Goal: Ask a question: Seek information or help from site administrators or community

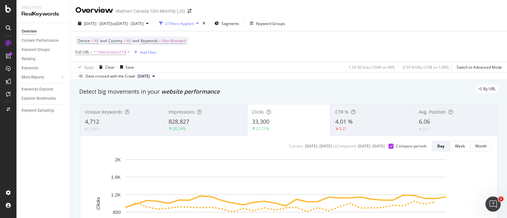
scroll to position [594, 0]
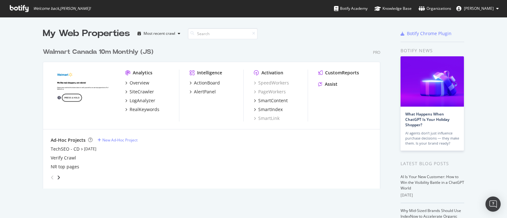
scroll to position [212, 495]
click at [328, 85] on div "Assist" at bounding box center [331, 84] width 13 height 6
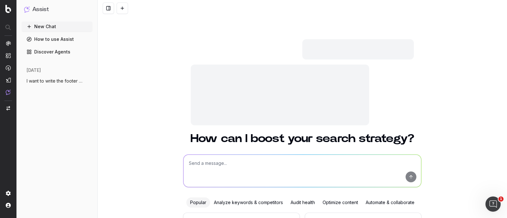
drag, startPoint x: 39, startPoint y: 80, endPoint x: 87, endPoint y: 81, distance: 48.2
click at [39, 79] on span "I want to write the footer text. The foo" at bounding box center [55, 81] width 56 height 6
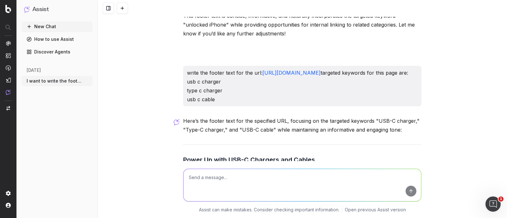
scroll to position [19899, 0]
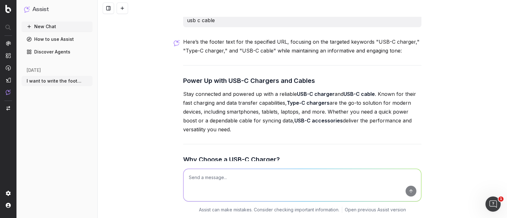
drag, startPoint x: 217, startPoint y: 89, endPoint x: 184, endPoint y: 48, distance: 53.5
click at [187, 25] on p "write the footer text for the url: https://www.walmart.ca/en/browse/electronics…" at bounding box center [302, 7] width 231 height 36
copy p "write the footer text for the url: https://www.walmart.ca/en/browse/electronics…"
click at [216, 184] on textarea at bounding box center [303, 185] width 238 height 32
paste textarea "write the footer text for the url: https://www.walmart.ca/en/browse/electronics…"
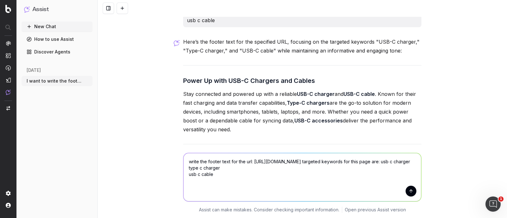
drag, startPoint x: 251, startPoint y: 161, endPoint x: 306, endPoint y: 175, distance: 56.4
click at [306, 175] on textarea "write the footer text for the url: https://www.walmart.ca/en/browse/electronics…" at bounding box center [303, 177] width 238 height 48
paste textarea "wireless-chargers/10003_20135_6000188524299_6000207170654"
drag, startPoint x: 386, startPoint y: 186, endPoint x: 385, endPoint y: 175, distance: 11.2
click at [385, 175] on textarea "write the footer text for the url: https://www.walmart.ca/en/browse/electronics…" at bounding box center [303, 177] width 238 height 48
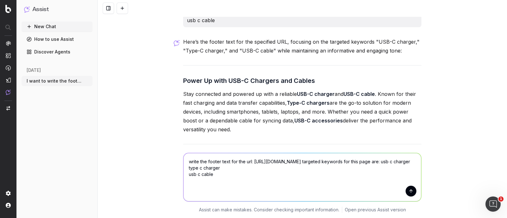
drag, startPoint x: 385, startPoint y: 192, endPoint x: 386, endPoint y: 173, distance: 19.3
click at [386, 173] on textarea "write the footer text for the url: https://www.walmart.ca/en/browse/electronics…" at bounding box center [303, 177] width 238 height 48
paste textarea "wireless charger wireless phone charger"
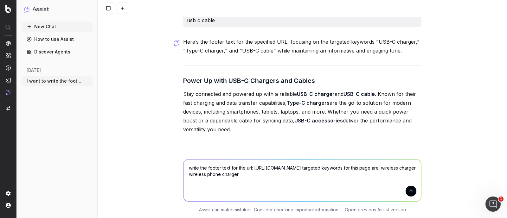
type textarea "write the footer text for the url: https://www.walmart.ca/en/browse/electronics…"
click at [406, 190] on button "submit" at bounding box center [411, 191] width 11 height 11
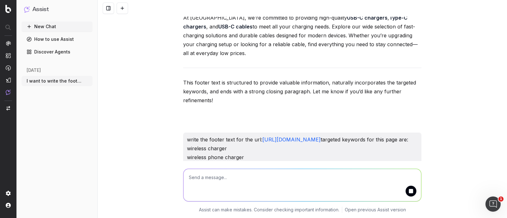
scroll to position [20523, 0]
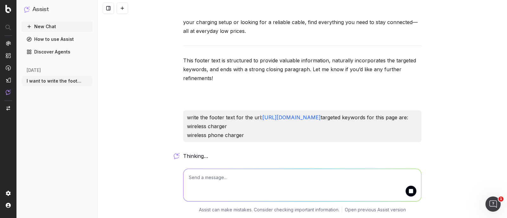
drag, startPoint x: 250, startPoint y: 135, endPoint x: 180, endPoint y: 103, distance: 77.2
copy p "write the footer text for the url: https://www.walmart.ca/en/browse/electronics…"
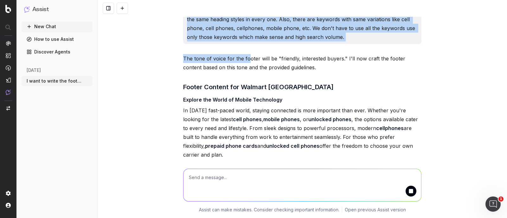
scroll to position [1506, 0]
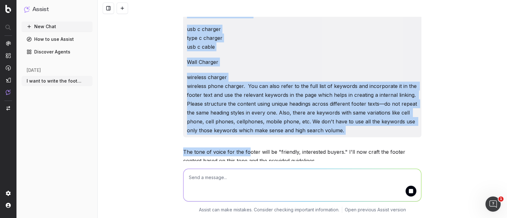
drag, startPoint x: 184, startPoint y: 82, endPoint x: 346, endPoint y: 129, distance: 169.0
copy div "I want to write the footer text. The footer content should be approximately 750…"
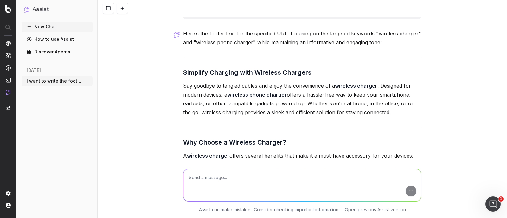
scroll to position [20580, 0]
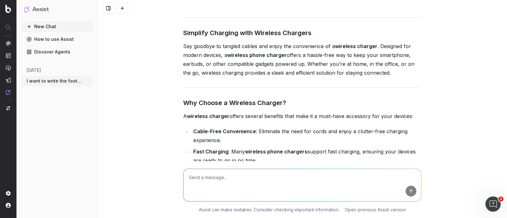
scroll to position [20461, 0]
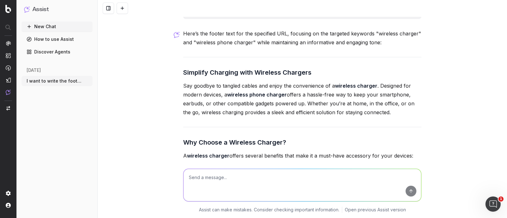
drag, startPoint x: 231, startPoint y: 96, endPoint x: 184, endPoint y: 66, distance: 56.3
click at [184, 19] on div "write the footer text for the url: https://www.walmart.ca/en/browse/electronics…" at bounding box center [302, 3] width 238 height 32
copy p "write the footer text for the url: https://www.walmart.ca/en/browse/electronics…"
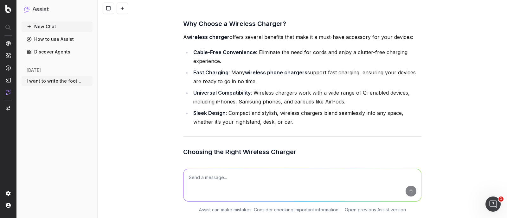
drag, startPoint x: 181, startPoint y: 39, endPoint x: 382, endPoint y: 85, distance: 206.0
click at [382, 85] on div "Here’s the footer text for the specified URL, focusing on the targeted keywords…" at bounding box center [302, 211] width 238 height 602
copy h3 "Simplify Charging with Wireless Chargers"
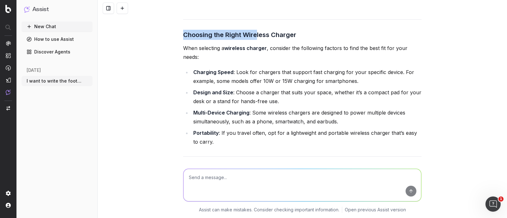
scroll to position [20699, 0]
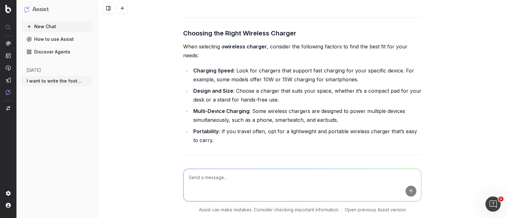
drag, startPoint x: 182, startPoint y: 69, endPoint x: 295, endPoint y: 91, distance: 115.0
click at [295, 91] on div "Here’s the footer text for the specified URL, focusing on the targeted keywords…" at bounding box center [302, 92] width 238 height 602
copy div "Why Choose a Wireless Charger? A wireless charger offers several benefits that …"
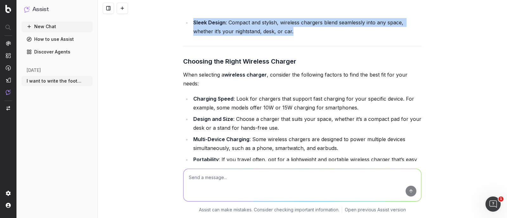
scroll to position [20659, 0]
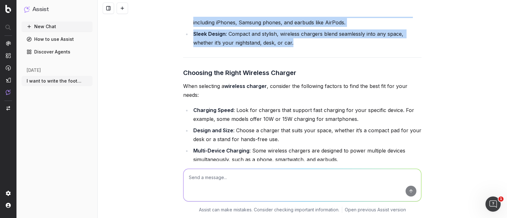
copy div "Why Choose a Wireless Charger? A wireless charger offers several benefits that …"
click at [220, 17] on strong "Universal Compatibility" at bounding box center [221, 13] width 57 height 6
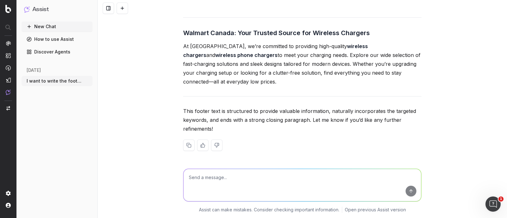
scroll to position [20898, 0]
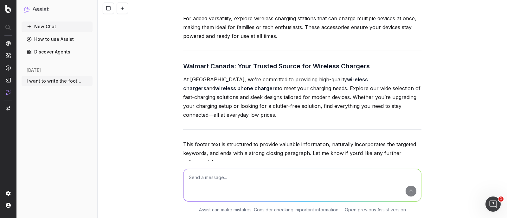
drag, startPoint x: 178, startPoint y: 56, endPoint x: 276, endPoint y: 124, distance: 118.8
copy div "Enhance Your Charging Setup Pair your wireless charger with other essential acc…"
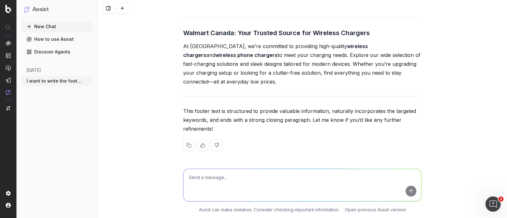
scroll to position [20977, 0]
click at [228, 86] on p "At Walmart Canada, we’re committed to providing high-quality wireless chargers …" at bounding box center [302, 64] width 238 height 44
drag, startPoint x: 209, startPoint y: 122, endPoint x: 176, endPoint y: 88, distance: 47.8
click at [176, 88] on div "I want to write the footer text. The footer content should be approximately 750…" at bounding box center [303, 109] width 410 height 218
copy p "At Walmart Canada, we’re committed to providing high-quality wireless chargers …"
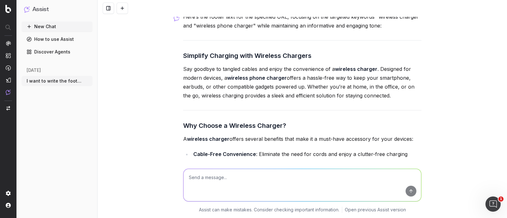
scroll to position [20461, 0]
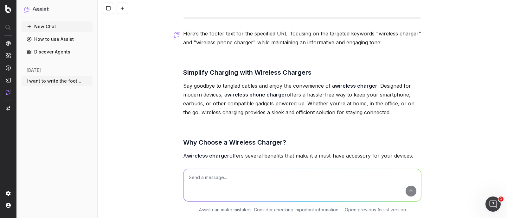
drag, startPoint x: 243, startPoint y: 97, endPoint x: 179, endPoint y: 55, distance: 75.7
click at [236, 188] on textarea at bounding box center [303, 185] width 238 height 32
paste textarea "write the footer text for the url: https://www.walmart.ca/en/browse/electronics…"
type textarea "write the footer text for the url: https://www.walmart.ca/en/browse/electronics…"
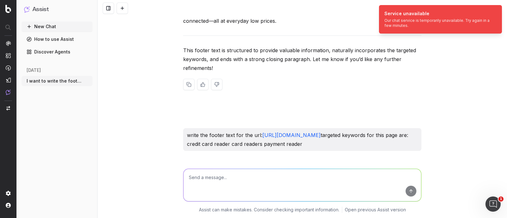
scroll to position [21095, 0]
click at [495, 9] on icon "Notifications (F8)" at bounding box center [496, 10] width 5 height 5
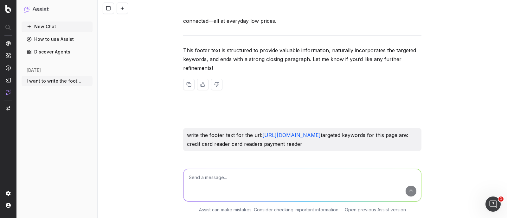
drag, startPoint x: 304, startPoint y: 146, endPoint x: 177, endPoint y: 117, distance: 130.1
click at [177, 117] on div "I want to write the footer text. The footer content should be approximately 750…" at bounding box center [303, 109] width 410 height 218
click at [219, 188] on textarea at bounding box center [303, 185] width 238 height 32
paste textarea "write the footer text for the url: https://www.walmart.ca/en/browse/electronics…"
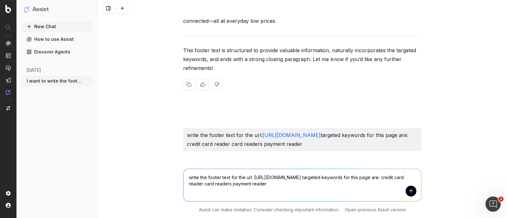
type textarea "write the footer text for the url: https://www.walmart.ca/en/browse/electronics…"
click at [407, 190] on button "submit" at bounding box center [411, 191] width 11 height 11
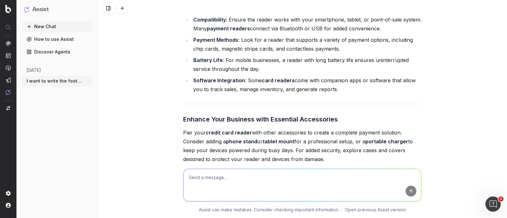
scroll to position [21413, 0]
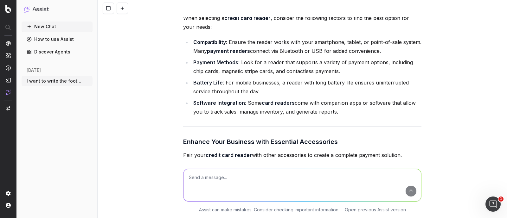
drag, startPoint x: 178, startPoint y: 26, endPoint x: 329, endPoint y: 92, distance: 165.1
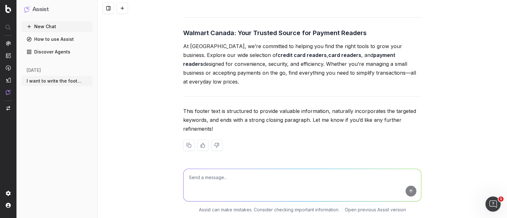
scroll to position [21611, 0]
drag, startPoint x: 325, startPoint y: 97, endPoint x: 179, endPoint y: 67, distance: 149.2
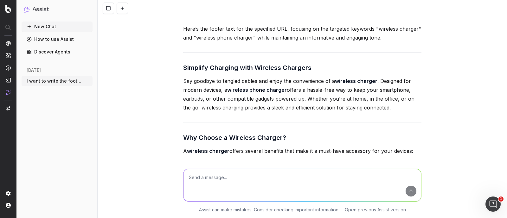
scroll to position [20466, 0]
drag, startPoint x: 245, startPoint y: 94, endPoint x: 183, endPoint y: 58, distance: 72.3
click at [203, 181] on textarea at bounding box center [303, 185] width 238 height 32
paste textarea "write the footer text for the url: https://www.walmart.ca/en/browse/electronics…"
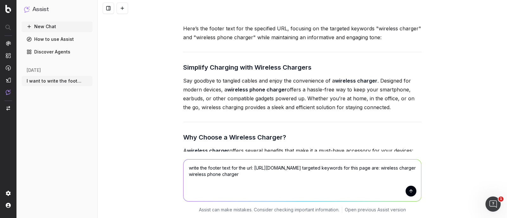
drag, startPoint x: 251, startPoint y: 169, endPoint x: 306, endPoint y: 179, distance: 55.5
click at [306, 179] on textarea "write the footer text for the url: https://www.walmart.ca/en/browse/electronics…" at bounding box center [303, 181] width 238 height 42
paste textarea "all-chargers/10003_20135_6000188524299_6000207170539"
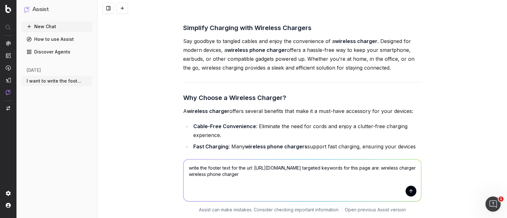
drag, startPoint x: 373, startPoint y: 187, endPoint x: 384, endPoint y: 184, distance: 11.2
click at [384, 184] on textarea "write the footer text for the url: https://www.walmart.ca/en/browse/electronics…" at bounding box center [303, 181] width 238 height 42
paste textarea "Wall C"
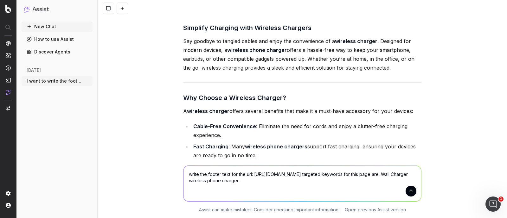
drag, startPoint x: 249, startPoint y: 194, endPoint x: 157, endPoint y: 193, distance: 92.3
click at [157, 193] on div "write the footer text for the url: https://www.walmart.ca/en/browse/electronics…" at bounding box center [303, 188] width 410 height 60
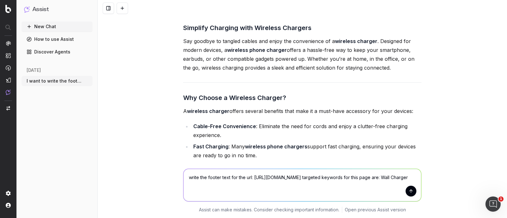
type textarea "write the footer text for the url: https://www.walmart.ca/en/browse/electronics…"
click at [407, 192] on button "submit" at bounding box center [411, 191] width 11 height 11
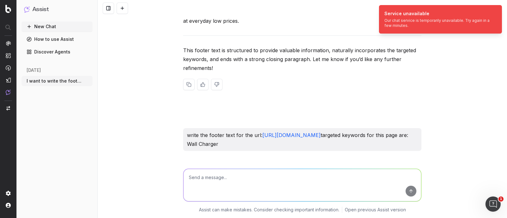
scroll to position [21774, 0]
drag, startPoint x: 229, startPoint y: 148, endPoint x: 184, endPoint y: 119, distance: 53.7
click at [187, 131] on p "write the footer text for the url: https://www.walmart.ca/en/browse/electronics…" at bounding box center [302, 140] width 231 height 18
click at [217, 178] on textarea at bounding box center [303, 185] width 238 height 32
paste textarea "write the footer text for the url: https://www.walmart.ca/en/browse/electronics…"
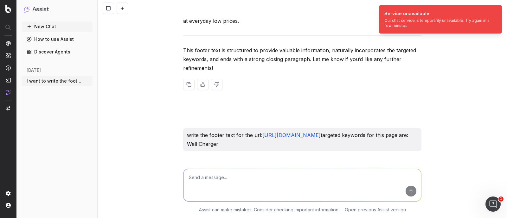
type textarea "write the footer text for the url: https://www.walmart.ca/en/browse/electronics…"
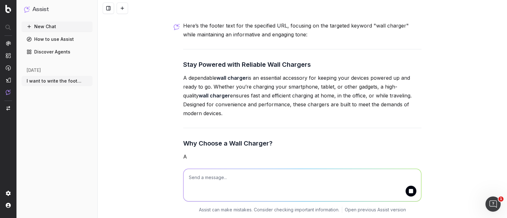
scroll to position [21928, 0]
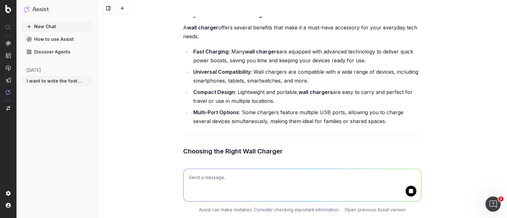
drag, startPoint x: 260, startPoint y: 70, endPoint x: 317, endPoint y: 67, distance: 56.5
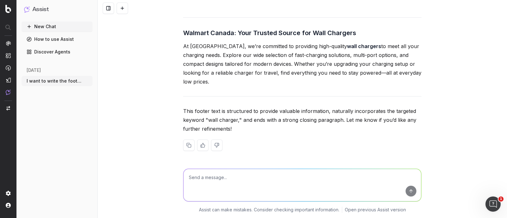
scroll to position [22363, 0]
drag, startPoint x: 179, startPoint y: 40, endPoint x: 223, endPoint y: 88, distance: 65.1
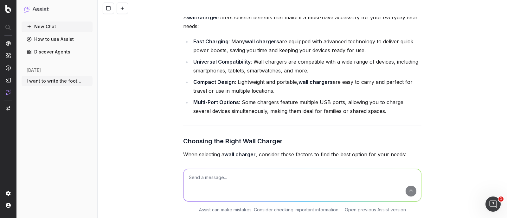
scroll to position [22017, 0]
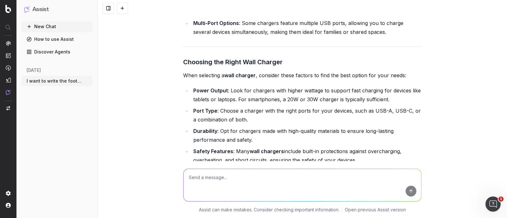
click at [239, 60] on div "Here’s the footer text for the specified URL, focusing on the targeted keyword …" at bounding box center [302, 95] width 238 height 587
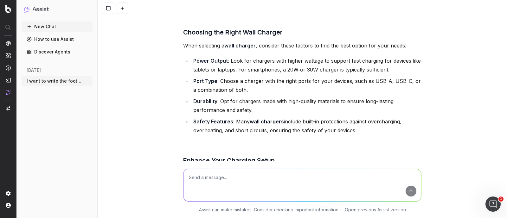
scroll to position [22096, 0]
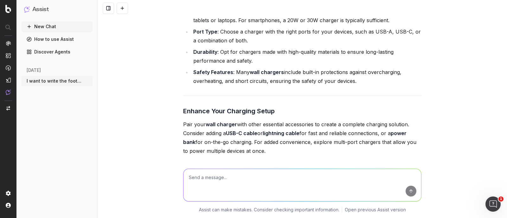
drag, startPoint x: 180, startPoint y: 54, endPoint x: 372, endPoint y: 87, distance: 195.0
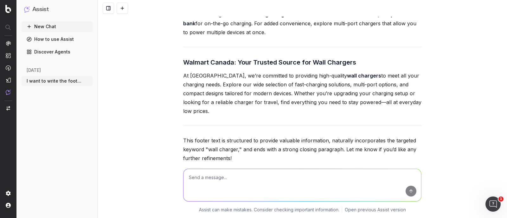
scroll to position [22255, 0]
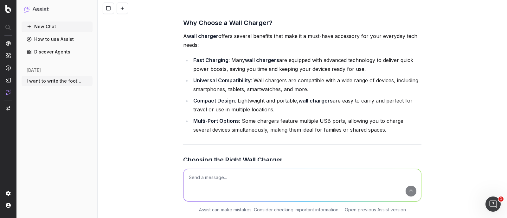
scroll to position [21898, 0]
